Goal: Navigation & Orientation: Understand site structure

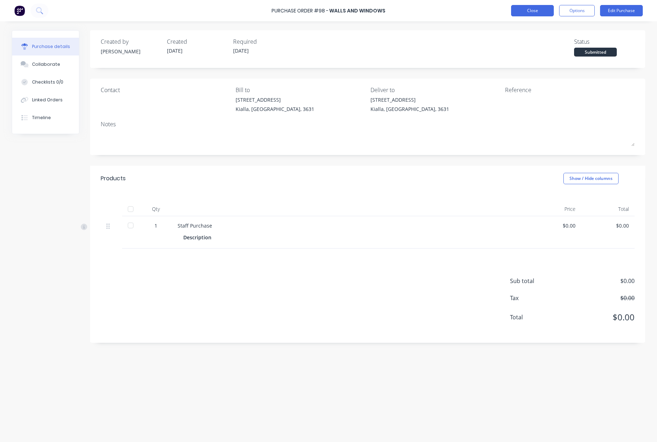
click at [545, 5] on button "Close" at bounding box center [532, 10] width 43 height 11
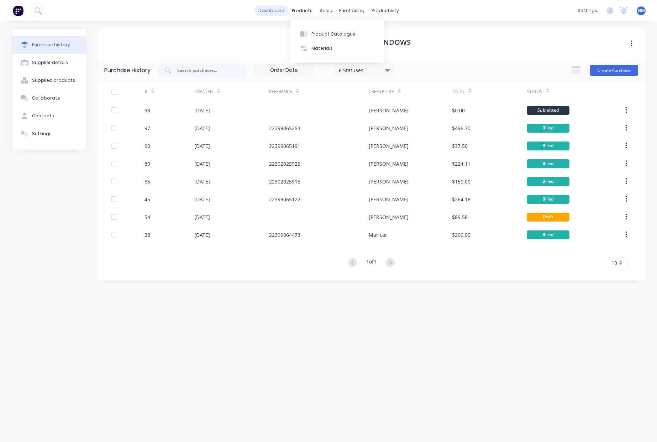
click at [275, 14] on link "dashboard" at bounding box center [271, 10] width 33 height 11
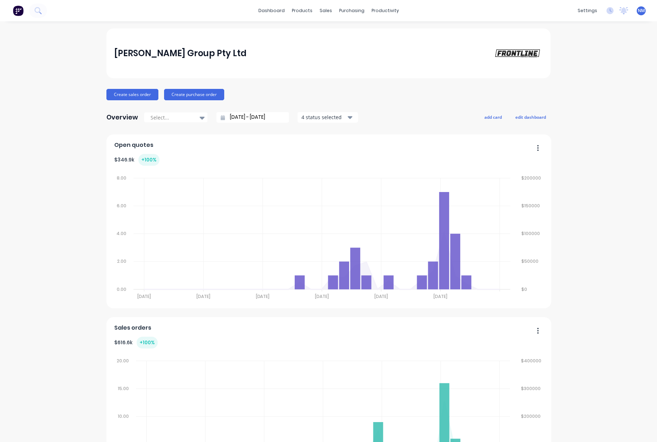
click at [612, 267] on div "[PERSON_NAME] Group Pty Ltd Create sales order Create purchase order Overview S…" at bounding box center [328, 442] width 657 height 829
click at [350, 28] on button "Sales Orders" at bounding box center [360, 34] width 94 height 14
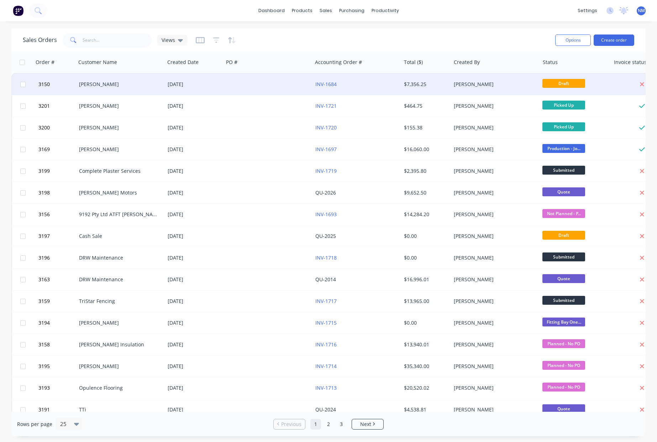
click at [455, 85] on div "[PERSON_NAME]" at bounding box center [493, 84] width 79 height 7
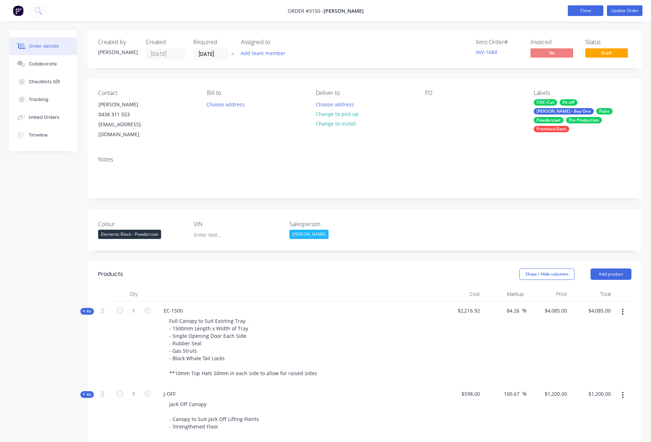
click at [596, 9] on button "Close" at bounding box center [586, 10] width 36 height 11
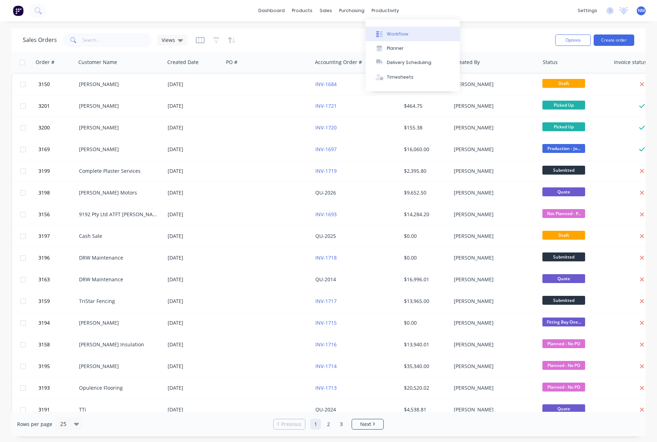
click at [388, 31] on div "Workflow" at bounding box center [397, 34] width 21 height 6
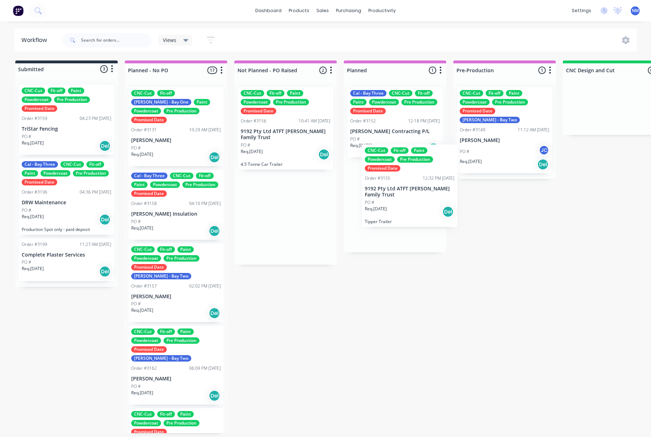
drag, startPoint x: 269, startPoint y: 133, endPoint x: 395, endPoint y: 193, distance: 139.2
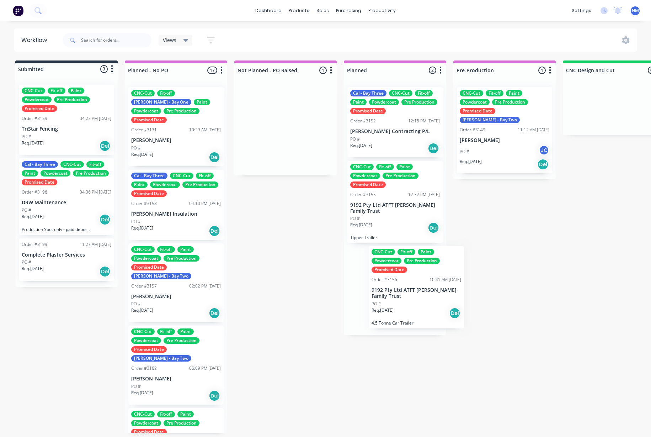
drag, startPoint x: 263, startPoint y: 134, endPoint x: 392, endPoint y: 298, distance: 209.0
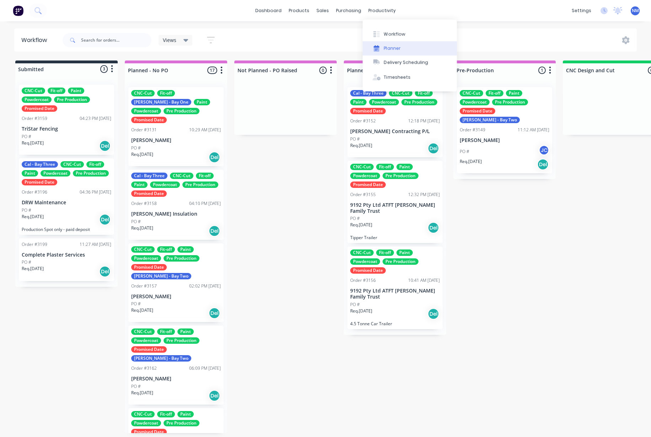
click at [411, 53] on button "Planner" at bounding box center [410, 48] width 94 height 14
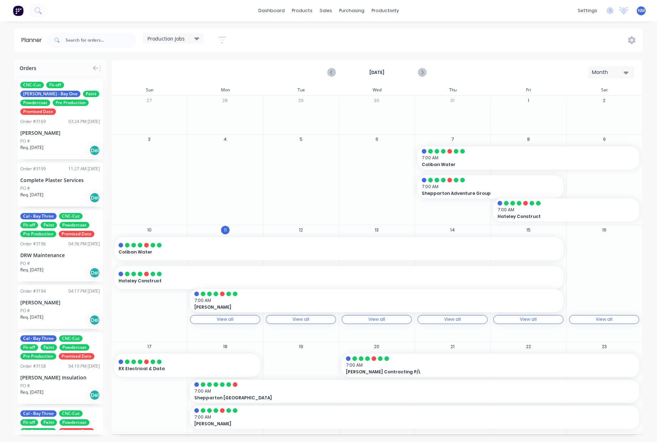
click at [189, 37] on div "Production Jobs" at bounding box center [173, 38] width 52 height 6
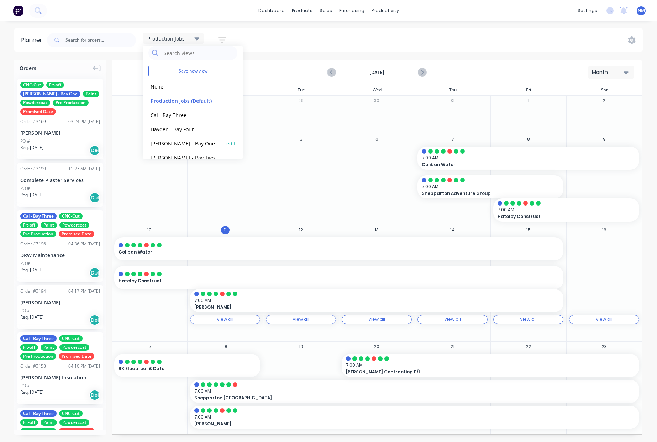
scroll to position [16, 0]
click at [186, 148] on button "[PERSON_NAME] - Bay Two" at bounding box center [186, 147] width 76 height 8
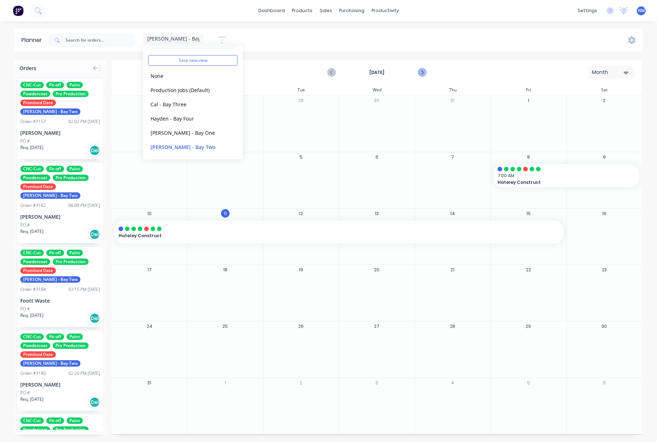
click at [422, 72] on icon "Next page" at bounding box center [422, 72] width 9 height 9
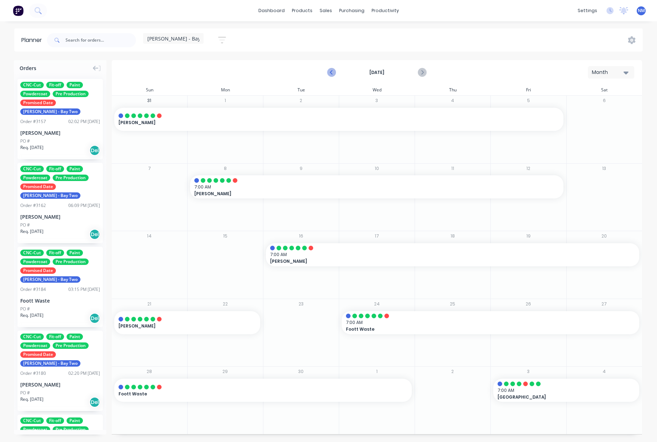
click at [333, 74] on icon "Previous page" at bounding box center [332, 72] width 9 height 9
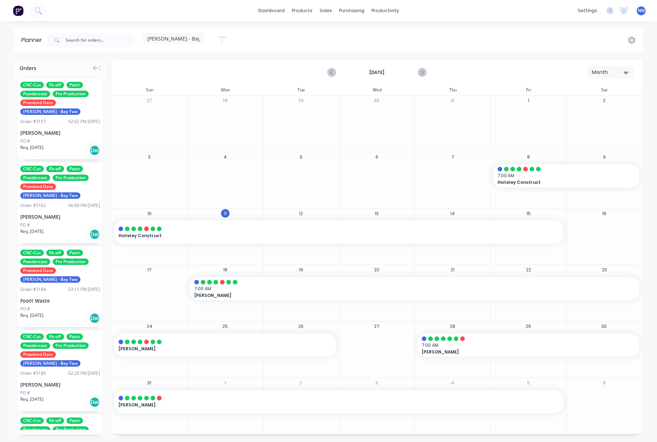
click at [178, 37] on span "[PERSON_NAME] - Bay Two" at bounding box center [179, 38] width 64 height 7
click at [180, 136] on button "[PERSON_NAME] - Bay One" at bounding box center [186, 132] width 76 height 8
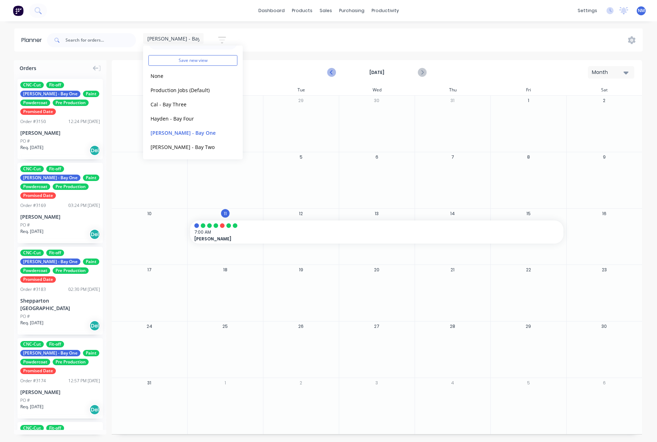
click at [330, 73] on icon "Previous page" at bounding box center [332, 72] width 9 height 9
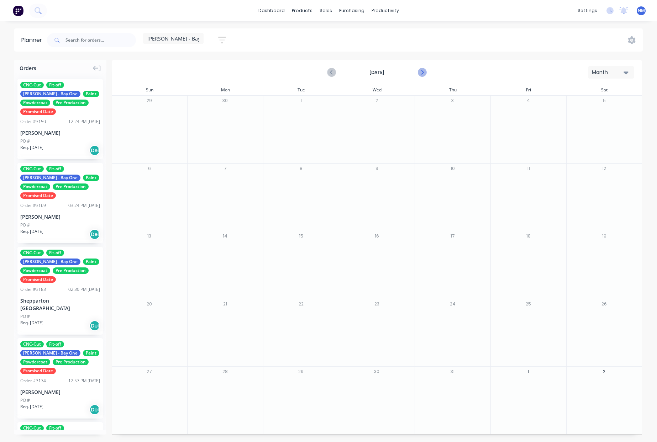
click at [421, 73] on icon "Next page" at bounding box center [422, 72] width 9 height 9
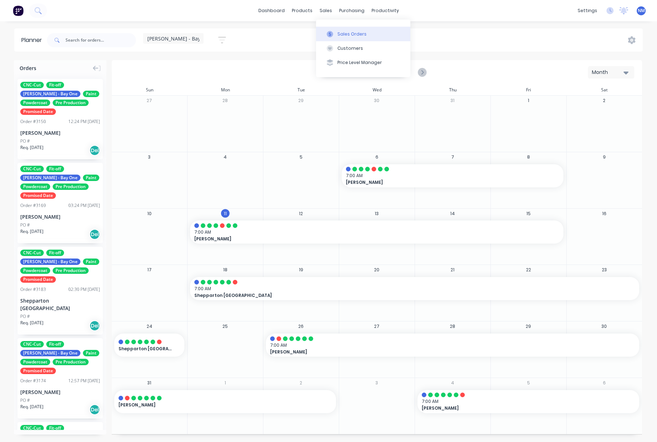
click at [359, 32] on div "Sales Orders" at bounding box center [351, 34] width 29 height 6
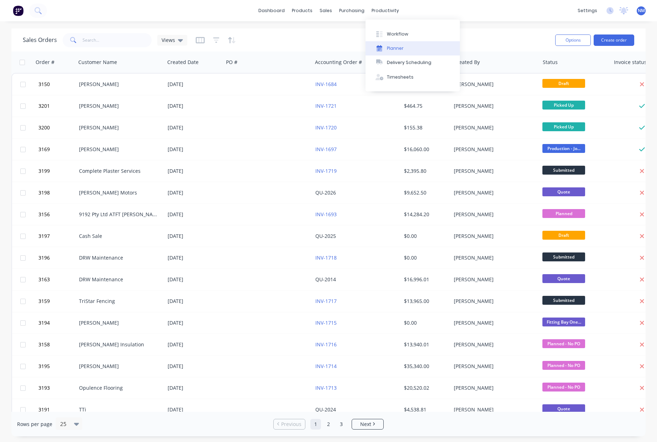
click at [397, 42] on button "Planner" at bounding box center [412, 48] width 94 height 14
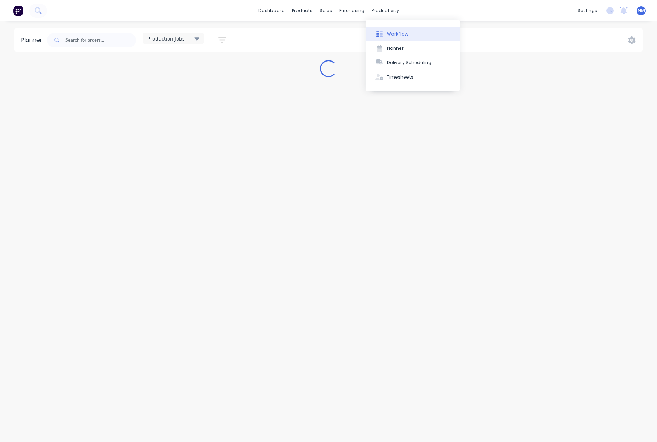
click at [393, 31] on div "Workflow" at bounding box center [397, 34] width 21 height 6
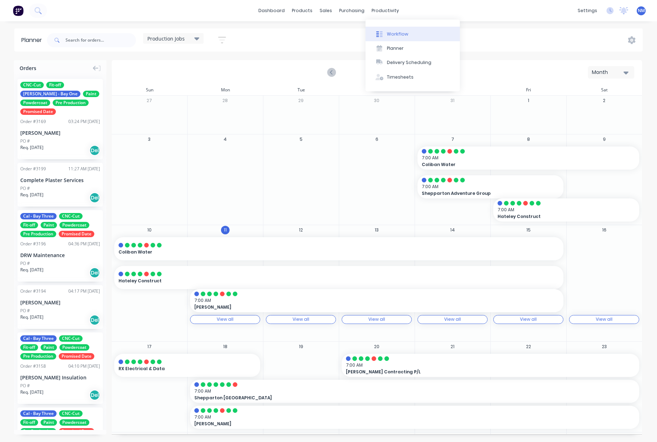
click at [403, 31] on div "Workflow" at bounding box center [397, 34] width 21 height 6
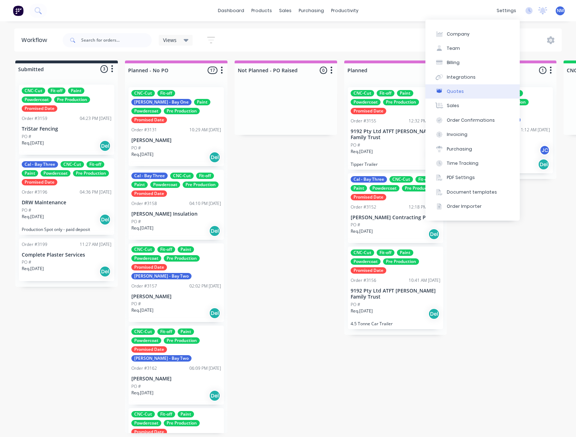
click at [488, 95] on button "Quotes" at bounding box center [472, 91] width 94 height 14
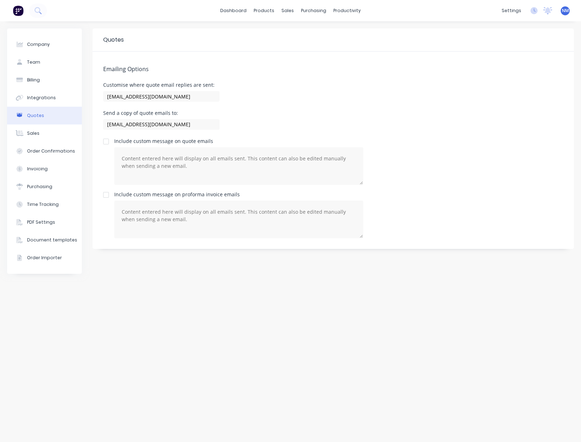
click at [106, 141] on div at bounding box center [106, 141] width 14 height 14
click at [158, 163] on textarea at bounding box center [238, 166] width 249 height 38
